Goal: Task Accomplishment & Management: Use online tool/utility

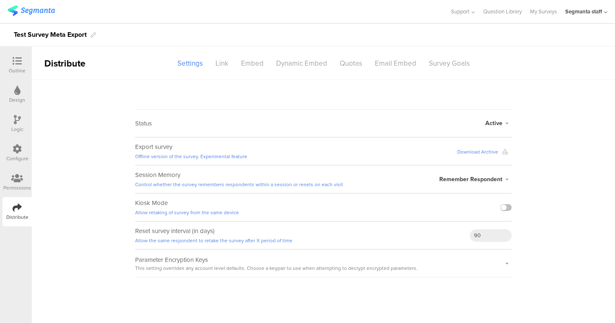
click at [542, 130] on sg-survey-status-editor "Status Active Active Closed Schedule Start Date: End Date: Save Cancel Export s…" at bounding box center [324, 179] width 584 height 198
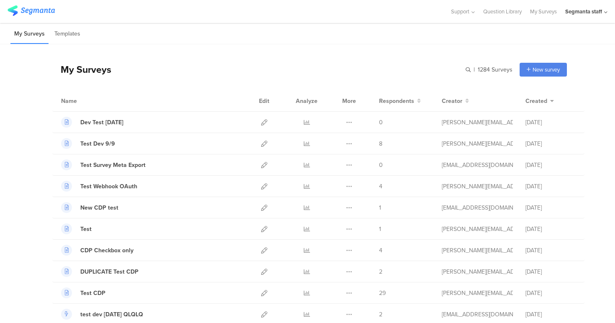
click at [420, 42] on div "My Surveys Templates" at bounding box center [307, 33] width 615 height 21
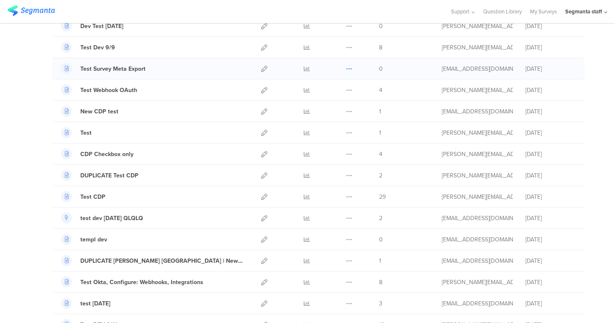
scroll to position [146, 0]
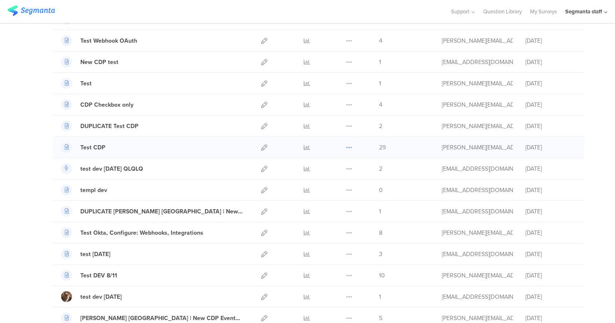
click at [349, 149] on icon at bounding box center [349, 147] width 6 height 6
click at [365, 152] on div "Test CDP Duplicate" at bounding box center [318, 147] width 533 height 21
click at [265, 147] on icon at bounding box center [264, 147] width 6 height 6
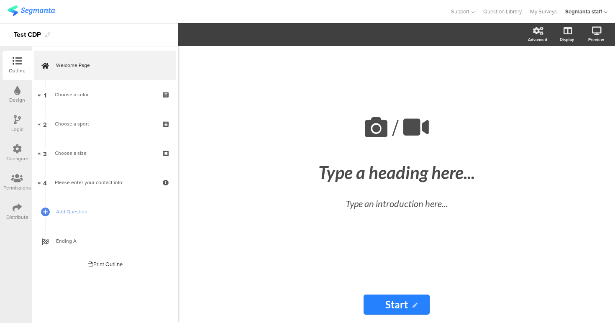
click at [20, 203] on icon at bounding box center [17, 207] width 9 height 9
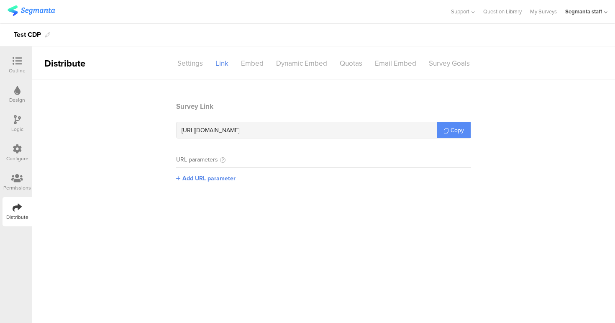
click at [465, 131] on link "Copy" at bounding box center [454, 130] width 33 height 16
click at [23, 62] on div at bounding box center [17, 62] width 17 height 10
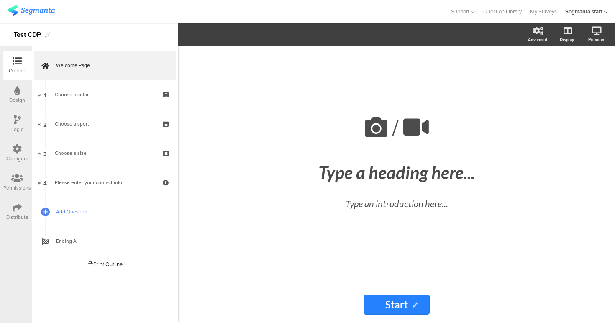
click at [94, 214] on span "Add Question" at bounding box center [109, 212] width 107 height 8
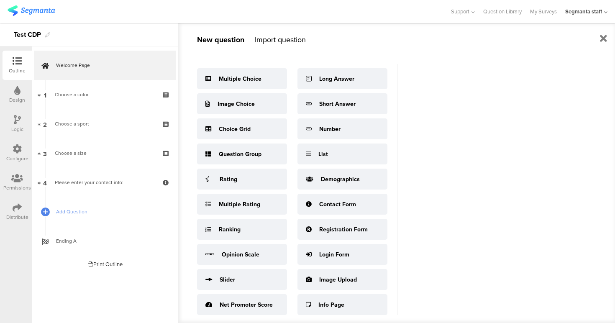
scroll to position [11, 0]
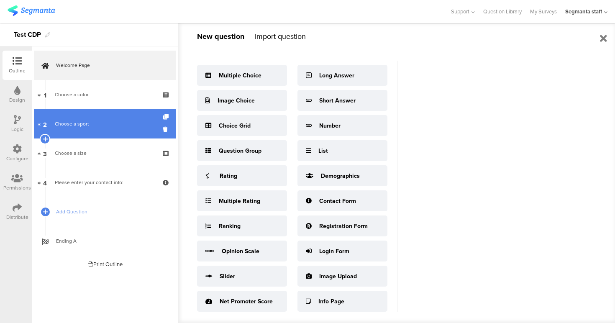
click at [103, 127] on div "Choose a sport" at bounding box center [105, 124] width 100 height 8
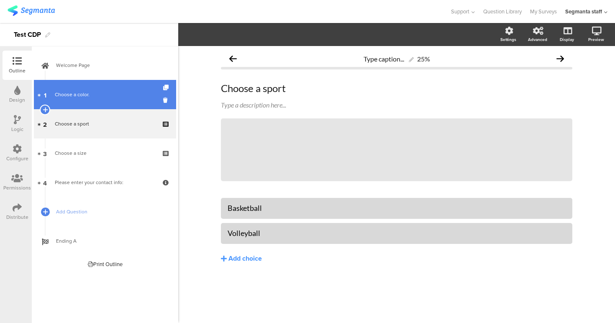
click at [122, 99] on link "1 Choose a color." at bounding box center [105, 94] width 142 height 29
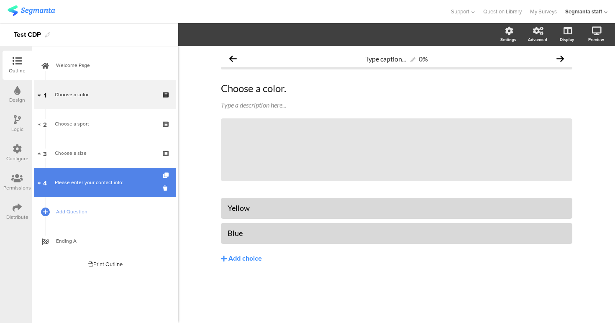
click at [119, 181] on div "Please enter your contact info:" at bounding box center [105, 182] width 100 height 8
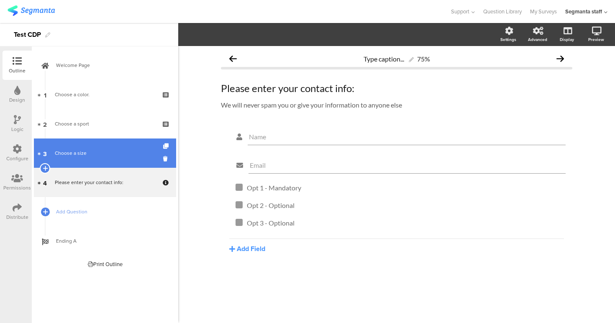
click at [125, 164] on link "3 Choose a size" at bounding box center [105, 153] width 142 height 29
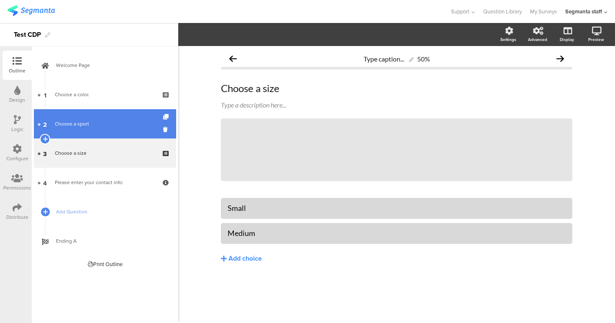
click at [129, 136] on link "2 Choose a sport" at bounding box center [105, 123] width 142 height 29
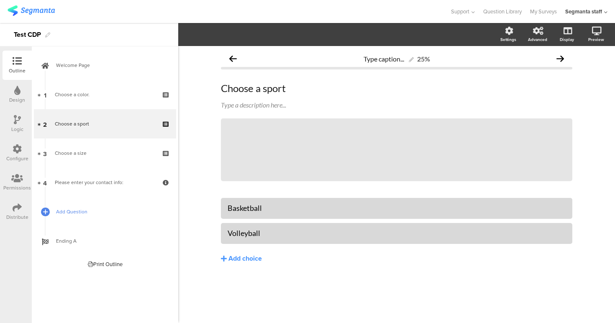
click at [113, 201] on link "Add Question" at bounding box center [105, 211] width 142 height 29
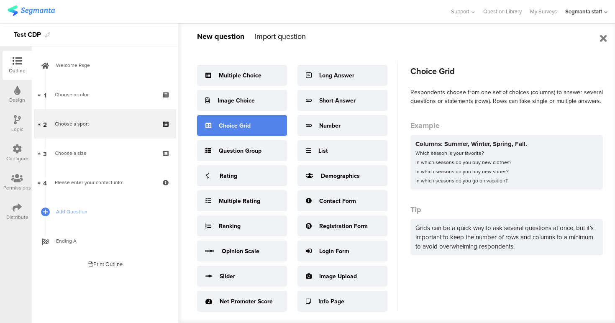
click at [239, 127] on div "Choice Grid" at bounding box center [235, 125] width 32 height 9
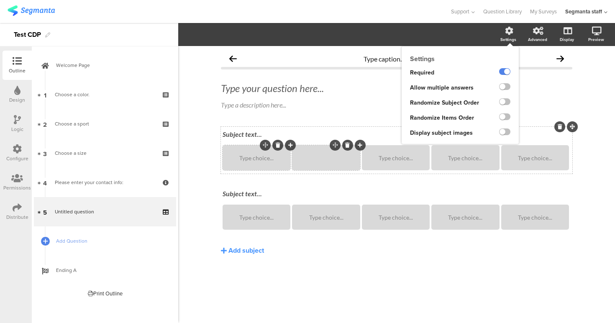
click at [510, 30] on icon at bounding box center [509, 31] width 8 height 8
click at [507, 82] on div at bounding box center [505, 87] width 28 height 15
click at [507, 88] on label at bounding box center [504, 86] width 11 height 7
click at [0, 0] on input "checkbox" at bounding box center [0, 0] width 0 height 0
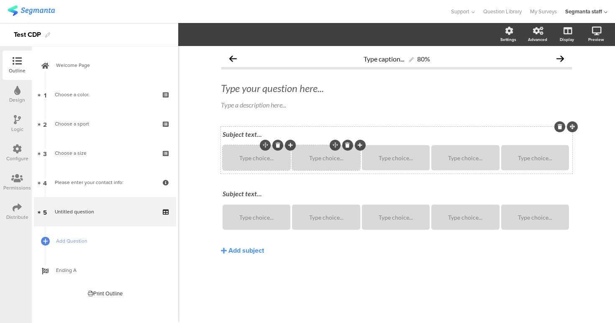
click at [266, 162] on div "Type choice..." at bounding box center [256, 157] width 65 height 25
click at [240, 140] on div "Subject text..." at bounding box center [397, 134] width 353 height 13
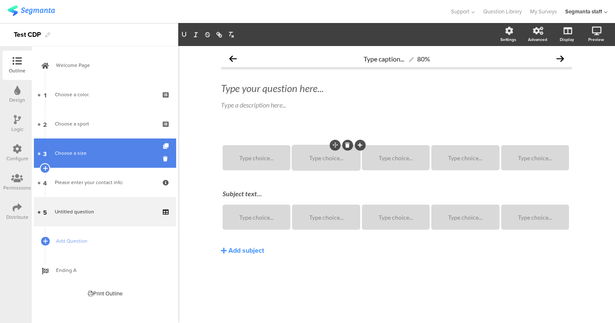
click at [130, 156] on div "Choose a size" at bounding box center [105, 153] width 100 height 8
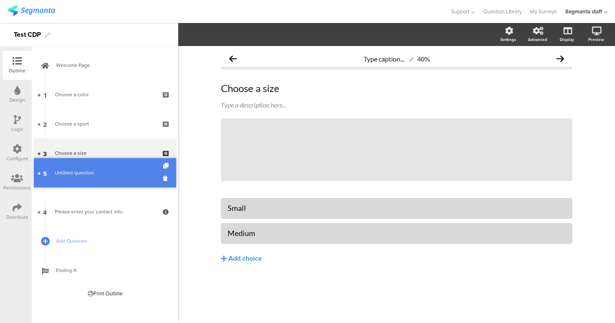
drag, startPoint x: 120, startPoint y: 214, endPoint x: 124, endPoint y: 175, distance: 39.1
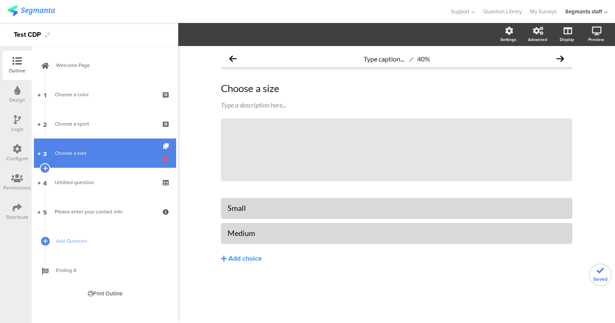
click at [167, 160] on icon at bounding box center [166, 159] width 7 height 8
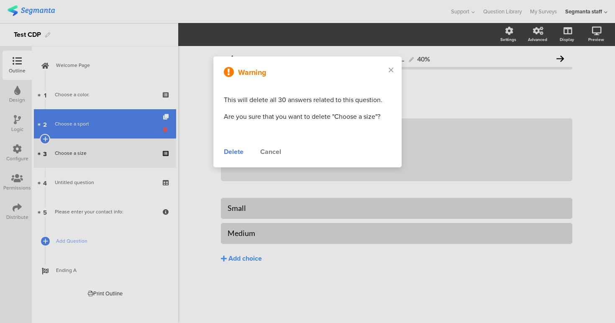
click at [167, 131] on div at bounding box center [307, 161] width 615 height 323
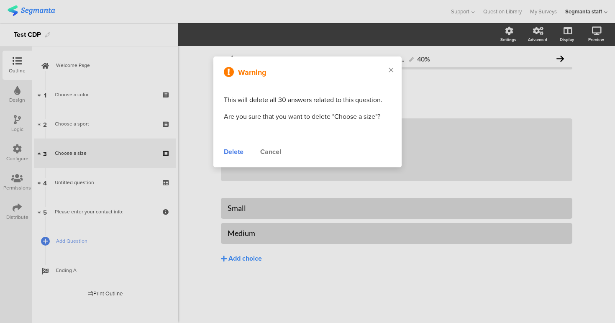
click at [238, 149] on div "Delete" at bounding box center [234, 152] width 20 height 10
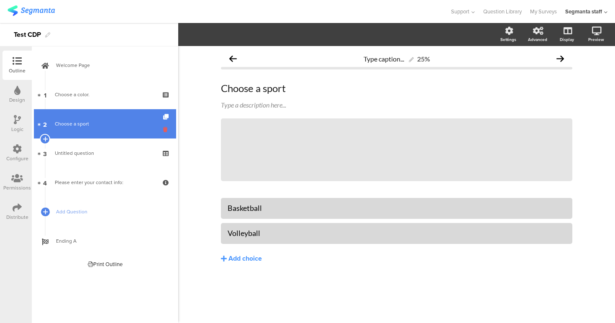
click at [167, 129] on icon at bounding box center [166, 130] width 7 height 8
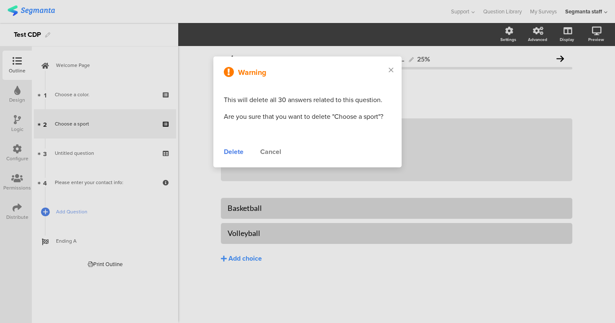
click at [237, 153] on div "Delete" at bounding box center [234, 152] width 20 height 10
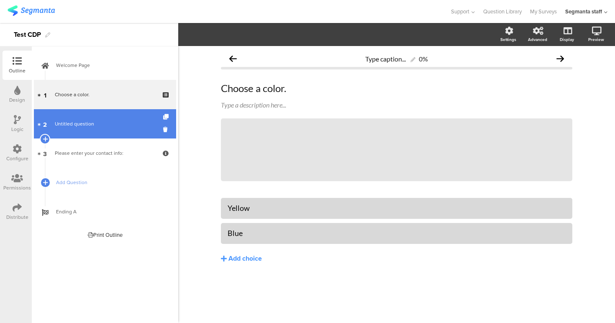
click at [90, 132] on link "2 Untitled question" at bounding box center [105, 123] width 142 height 29
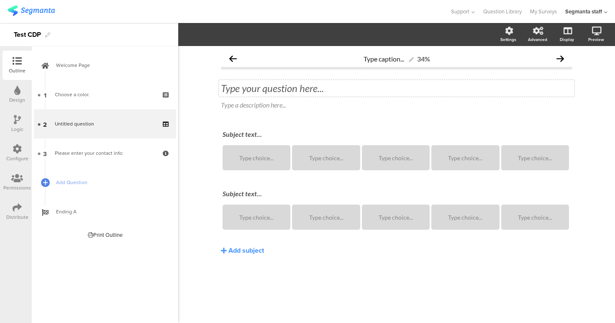
click at [236, 93] on div "Type your question here..." at bounding box center [397, 88] width 356 height 17
click at [225, 136] on div "Subject text..." at bounding box center [397, 134] width 353 height 13
click at [235, 190] on div "Subject text..." at bounding box center [397, 194] width 353 height 13
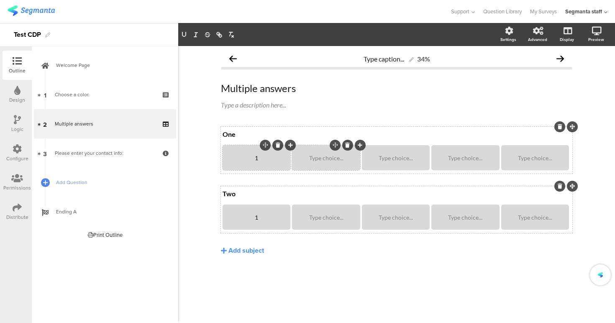
click at [316, 153] on div "Type choice..." at bounding box center [325, 157] width 65 height 25
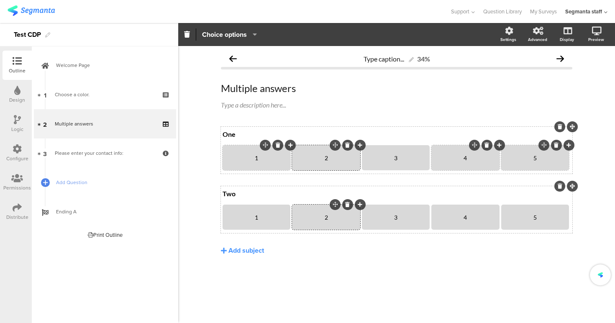
click at [580, 184] on div "Type caption... 34% Multiple answers Multiple answers Type a description here..…" at bounding box center [397, 167] width 368 height 243
click at [467, 163] on div "4" at bounding box center [465, 157] width 65 height 25
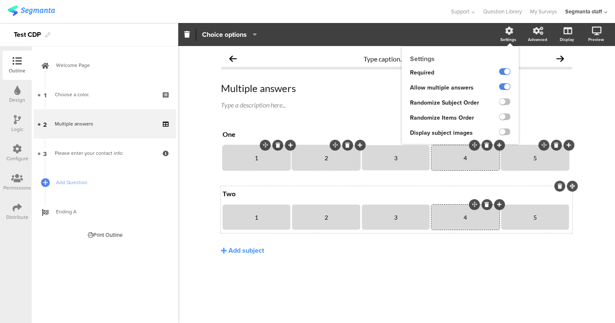
click at [507, 33] on icon at bounding box center [509, 31] width 8 height 8
